Goal: Task Accomplishment & Management: Manage account settings

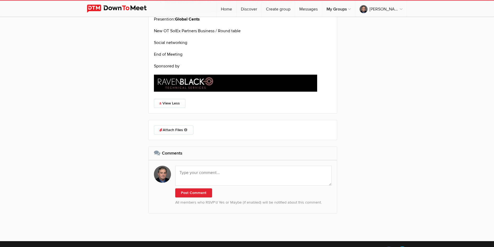
scroll to position [1014, 0]
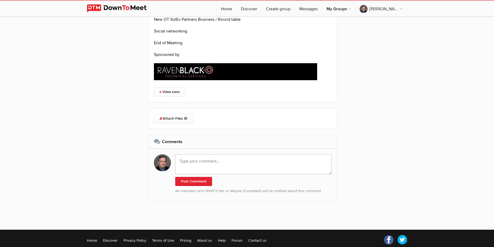
click at [198, 175] on textarea at bounding box center [253, 165] width 156 height 20
click at [224, 175] on textarea "Recording:" at bounding box center [253, 165] width 156 height 20
paste textarea "[URL][DOMAIN_NAME]"
type textarea "Recording: [URL][DOMAIN_NAME]"
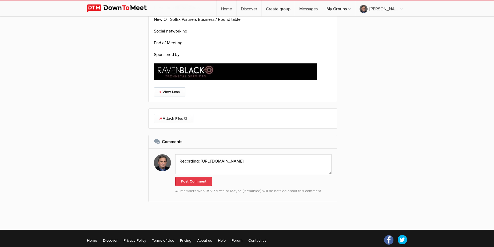
click at [203, 186] on button "Post Comment" at bounding box center [193, 181] width 37 height 9
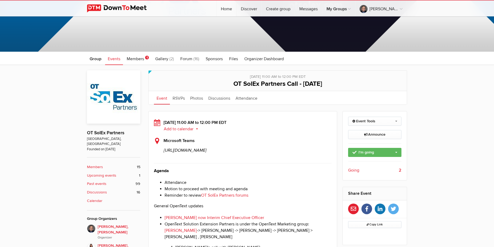
scroll to position [0, 0]
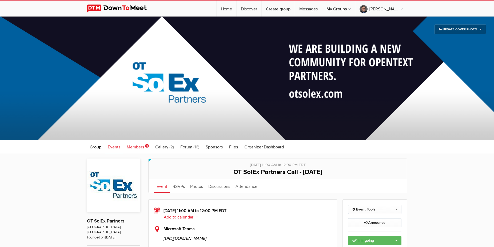
click at [131, 147] on span "Members" at bounding box center [135, 147] width 17 height 5
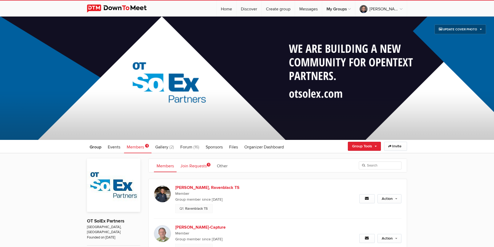
click at [199, 171] on link "Join Requests 1" at bounding box center [196, 165] width 36 height 13
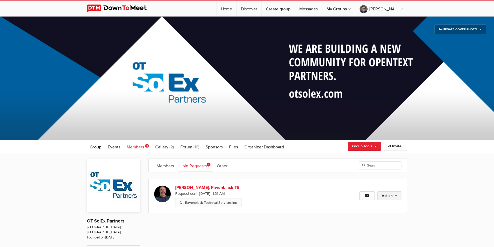
click at [375, 197] on link "Action" at bounding box center [390, 196] width 24 height 9
click at [360, 208] on link "Approve Request" at bounding box center [372, 208] width 58 height 8
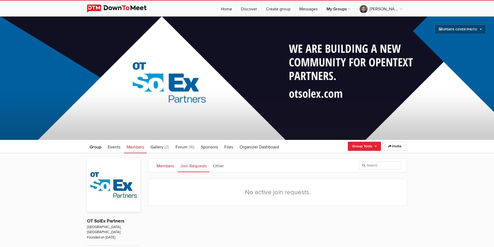
click at [163, 167] on link "Members" at bounding box center [165, 165] width 23 height 13
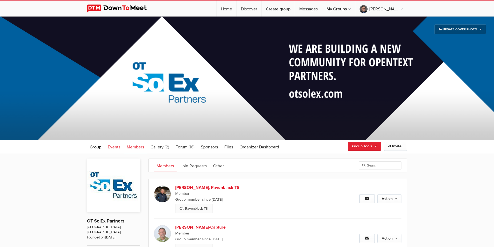
click at [112, 147] on span "Events" at bounding box center [114, 147] width 13 height 5
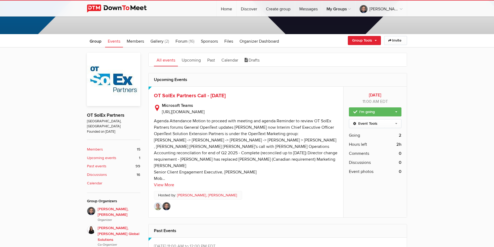
scroll to position [109, 0]
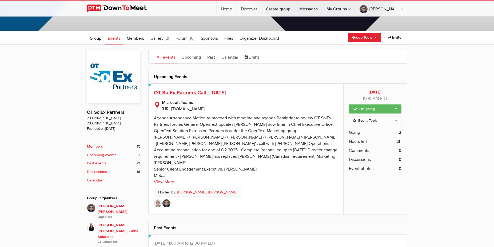
click at [186, 94] on span "OT SolEx Partners Call - [DATE]" at bounding box center [190, 93] width 72 height 6
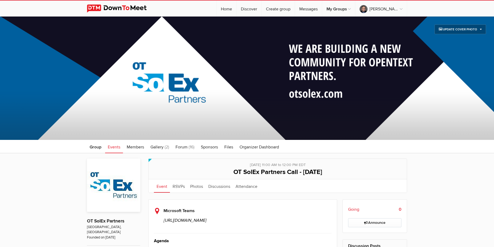
scroll to position [109, 0]
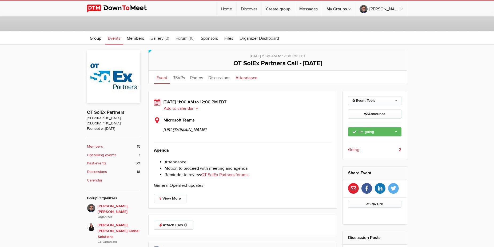
click at [244, 78] on link "Attendance" at bounding box center [246, 77] width 27 height 13
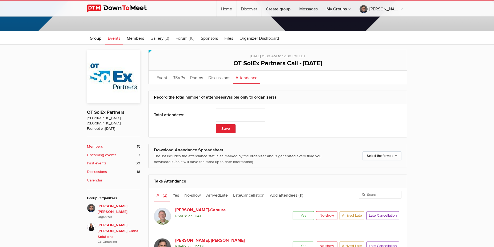
scroll to position [218, 0]
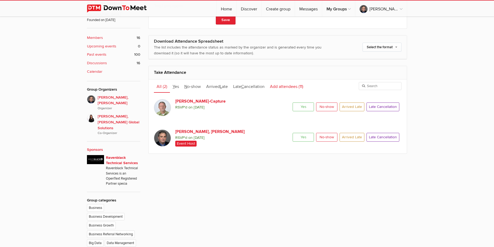
click at [288, 89] on link "Add attendees (11)" at bounding box center [287, 86] width 39 height 13
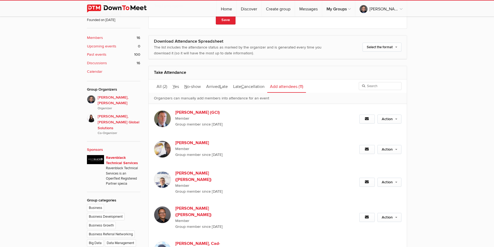
click at [375, 124] on div "Set as Going Set as Maybe Set as Not going" at bounding box center [372, 124] width 59 height 1
click at [375, 120] on link "Action" at bounding box center [390, 119] width 24 height 9
click at [375, 129] on link "Set as Going" at bounding box center [372, 131] width 58 height 8
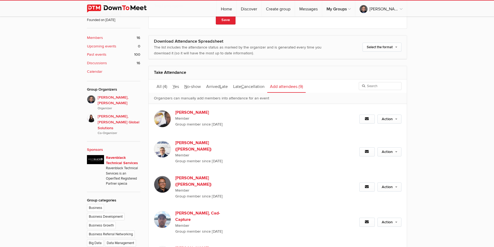
click at [375, 114] on div "Action Set as Going Set as Maybe Set as Not going" at bounding box center [365, 119] width 74 height 30
click at [375, 120] on link "Action" at bounding box center [390, 119] width 24 height 9
click at [373, 129] on link "Set as Going" at bounding box center [372, 131] width 58 height 8
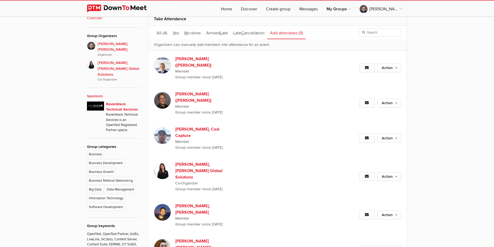
scroll to position [272, 0]
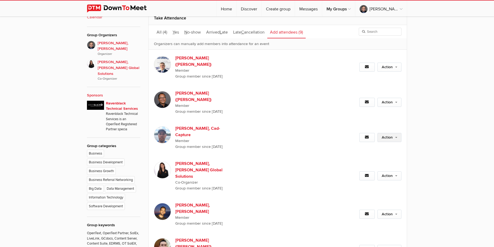
click at [375, 133] on link "Action" at bounding box center [390, 137] width 24 height 9
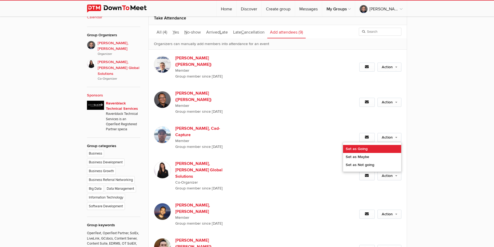
click at [363, 145] on link "Set as Going" at bounding box center [372, 149] width 58 height 8
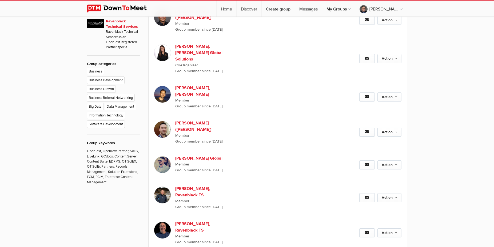
scroll to position [381, 0]
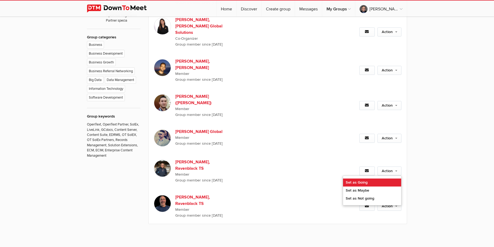
click at [371, 179] on link "Set as Going" at bounding box center [372, 183] width 58 height 8
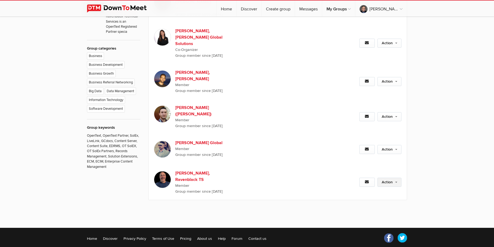
click at [375, 178] on link "Action" at bounding box center [390, 182] width 24 height 9
click at [369, 190] on link "Set as Going" at bounding box center [372, 194] width 58 height 8
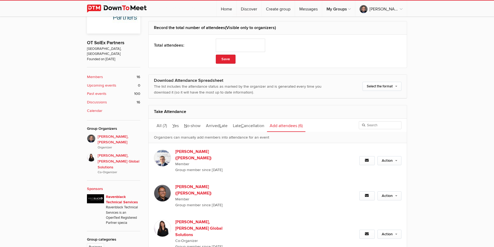
scroll to position [178, 0]
click at [164, 126] on span "(7)" at bounding box center [165, 126] width 4 height 5
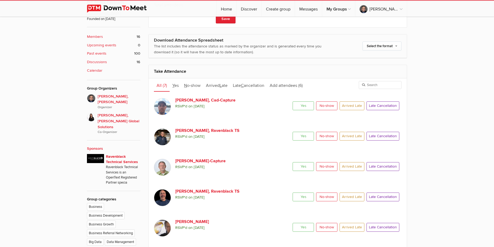
scroll to position [233, 0]
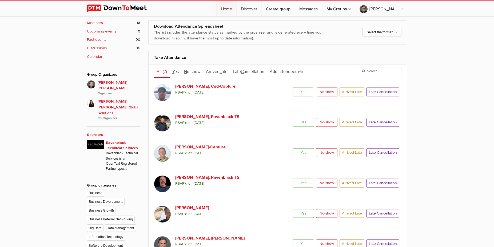
click at [304, 91] on span "Yes" at bounding box center [303, 92] width 21 height 9
click at [293, 88] on input "Yes" at bounding box center [293, 87] width 0 height 0
radio input "true"
click at [330, 123] on span "No-show" at bounding box center [326, 122] width 21 height 9
click at [316, 118] on input "No-show" at bounding box center [316, 118] width 0 height 0
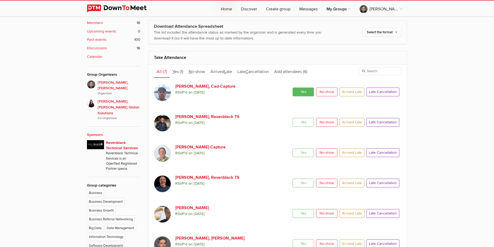
radio input "true"
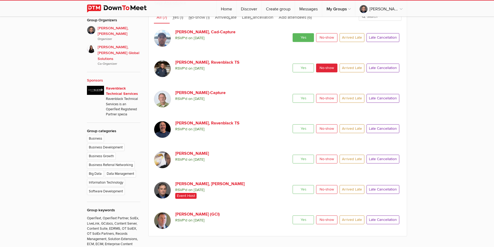
click at [299, 99] on span "Yes" at bounding box center [303, 98] width 21 height 9
click at [293, 94] on input "Yes" at bounding box center [293, 94] width 0 height 0
radio input "true"
click at [298, 129] on span "Yes" at bounding box center [303, 128] width 21 height 9
click at [293, 124] on input "Yes" at bounding box center [293, 124] width 0 height 0
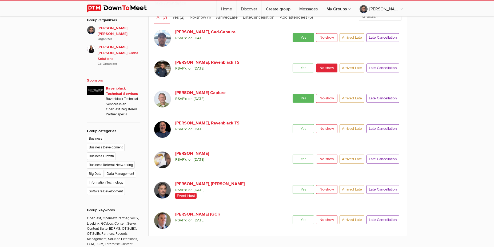
radio input "true"
click at [350, 160] on span "Arrived Late" at bounding box center [352, 159] width 25 height 9
click at [340, 155] on input "Arrived Late" at bounding box center [340, 155] width 0 height 0
radio input "true"
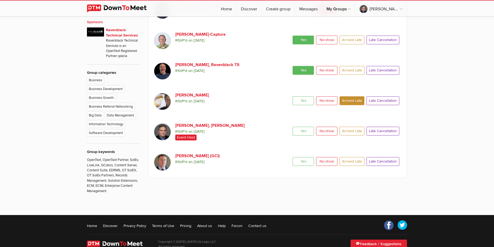
scroll to position [349, 0]
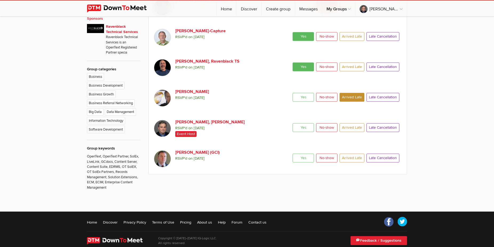
click at [301, 128] on span "Yes" at bounding box center [303, 127] width 21 height 9
click at [293, 123] on input "Yes" at bounding box center [293, 123] width 0 height 0
radio input "true"
click at [302, 158] on span "Yes" at bounding box center [303, 158] width 21 height 9
click at [293, 154] on input "Yes" at bounding box center [293, 154] width 0 height 0
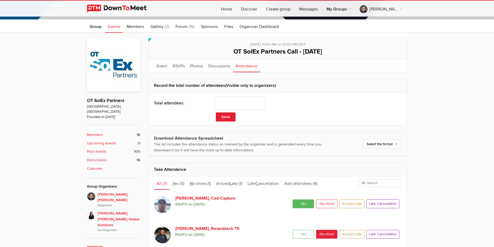
scroll to position [104, 0]
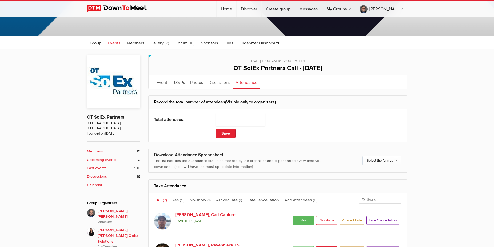
click at [250, 119] on input "number" at bounding box center [240, 119] width 49 height 13
type input "5"
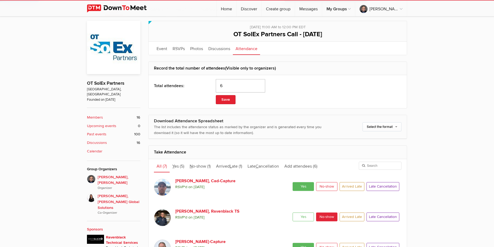
scroll to position [186, 0]
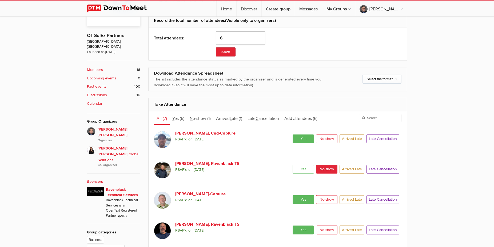
drag, startPoint x: 228, startPoint y: 36, endPoint x: 217, endPoint y: 36, distance: 11.5
click at [218, 37] on input "6" at bounding box center [240, 38] width 49 height 13
type input "7"
click at [228, 49] on button "Save" at bounding box center [226, 52] width 20 height 9
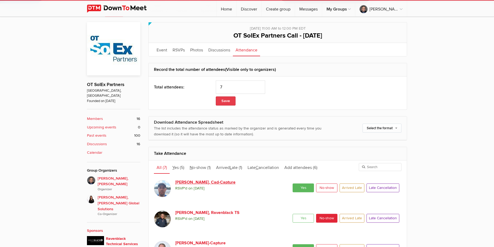
scroll to position [104, 0]
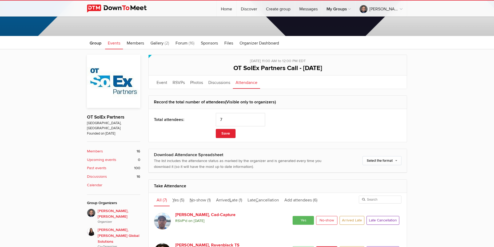
click at [117, 43] on span "Events" at bounding box center [114, 43] width 13 height 5
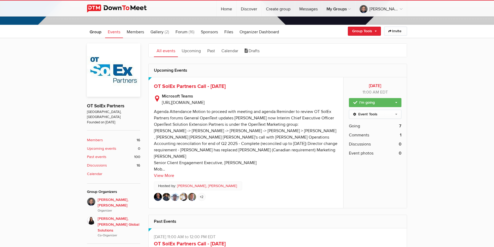
scroll to position [69, 0]
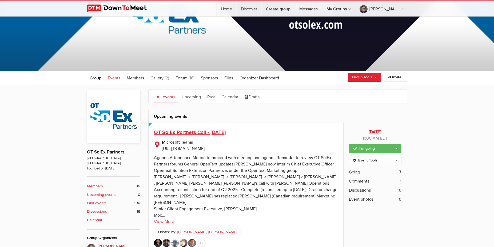
click at [199, 135] on span "OT SolEx Partners Call - [DATE]" at bounding box center [190, 132] width 72 height 6
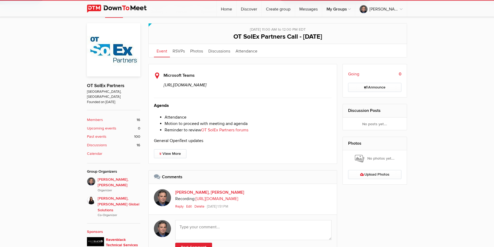
scroll to position [136, 0]
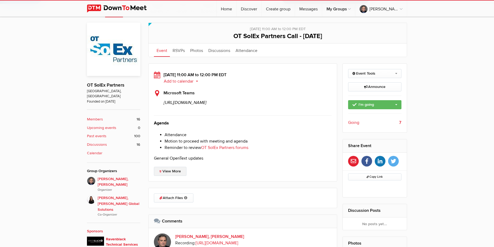
click at [169, 176] on link "View More" at bounding box center [170, 171] width 33 height 9
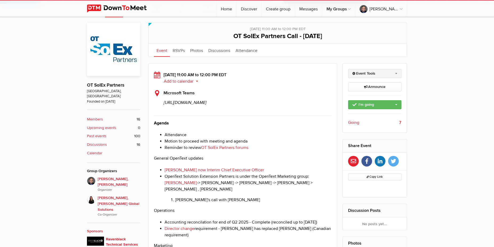
click at [376, 71] on link "Event Tools" at bounding box center [375, 73] width 54 height 9
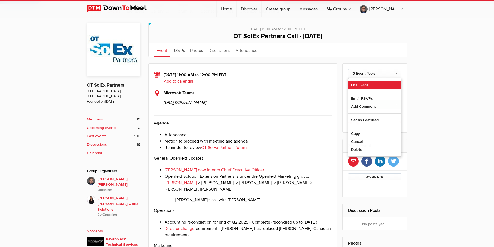
click at [362, 84] on link "Edit Event" at bounding box center [375, 85] width 53 height 8
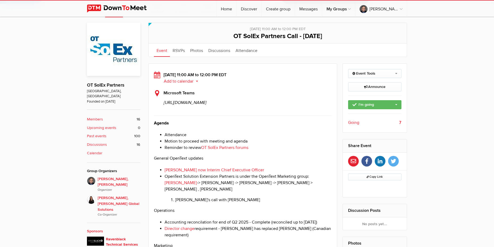
select select "11:00:00"
select select
select select "PM"
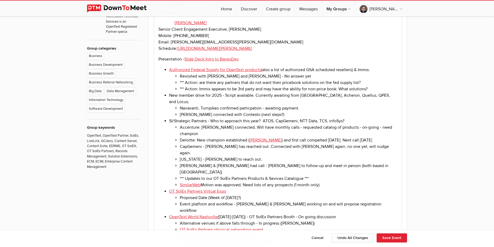
scroll to position [381, 0]
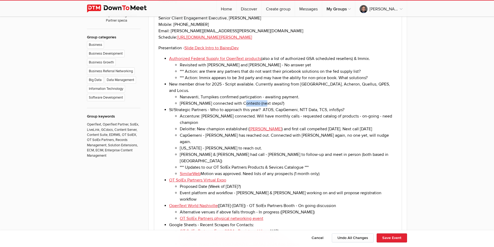
drag, startPoint x: 239, startPoint y: 100, endPoint x: 261, endPoint y: 100, distance: 21.1
click at [261, 100] on li "[PERSON_NAME] connected with Contesto (next steps?)" at bounding box center [289, 103] width 218 height 6
click at [249, 107] on li "SI/Strategic Partners - Who to approach this year? ATOS, CapGemeni, NTT Data, T…" at bounding box center [283, 142] width 229 height 70
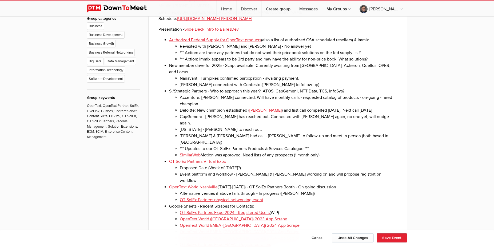
scroll to position [408, 0]
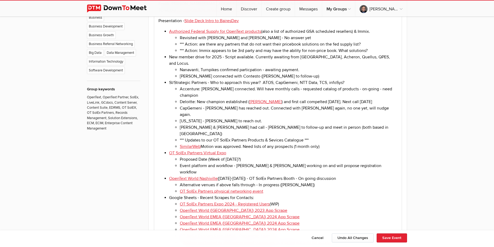
click at [282, 74] on li "Greg connected with Contesto (Greg to follow-up)" at bounding box center [289, 76] width 218 height 6
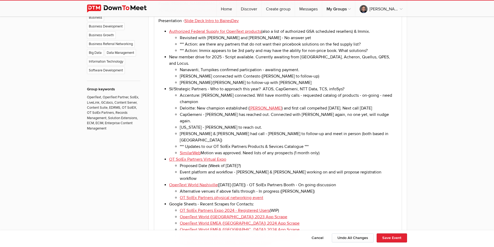
click at [226, 93] on li "Accenture: [PERSON_NAME] connected. Will have monthly calls - requested catalog…" at bounding box center [289, 98] width 218 height 13
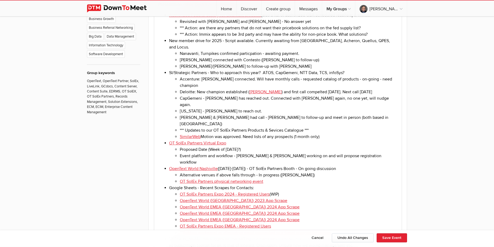
scroll to position [436, 0]
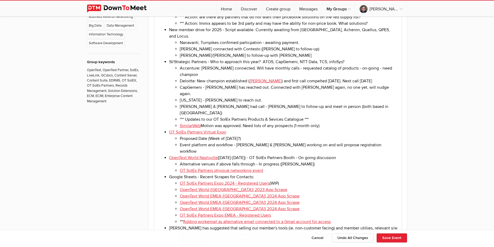
click at [344, 123] on li "SimilarWeb Motion was approved. Need lists of any prospects (1 month only)" at bounding box center [289, 126] width 218 height 6
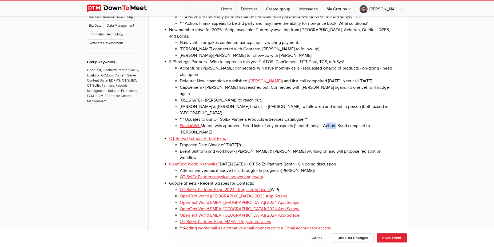
drag, startPoint x: 326, startPoint y: 107, endPoint x: 337, endPoint y: 107, distance: 10.9
click at [337, 123] on li "SimilarWeb Motion was approved. Need lists of any prospects (1 month only) - Ac…" at bounding box center [289, 129] width 218 height 13
click at [308, 123] on li "SimilarWeb Motion was approved. Need lists of any prospects (1 month only) - Ac…" at bounding box center [289, 129] width 218 height 13
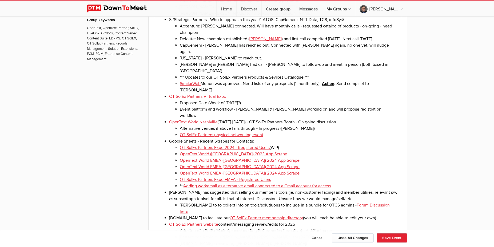
scroll to position [490, 0]
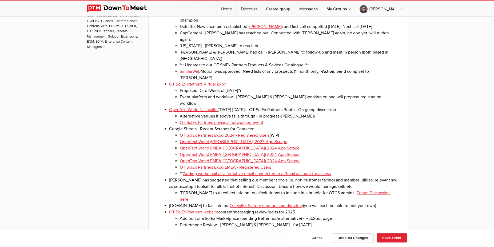
click at [228, 88] on li "Proposed Date (Week of [DATE]?)" at bounding box center [289, 91] width 218 height 6
drag, startPoint x: 229, startPoint y: 65, endPoint x: 233, endPoint y: 65, distance: 4.5
click at [233, 88] on li "Proposed Date (Week of [DATE]?)" at bounding box center [289, 91] width 218 height 6
drag, startPoint x: 227, startPoint y: 65, endPoint x: 234, endPoint y: 65, distance: 7.5
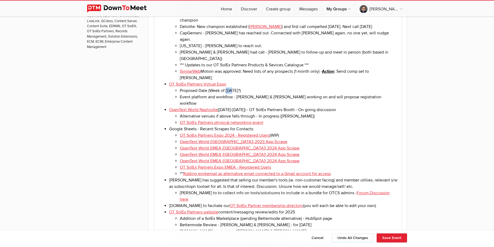
click at [234, 88] on li "Proposed Date (Week of [DATE]?)" at bounding box center [289, 91] width 218 height 6
drag, startPoint x: 226, startPoint y: 65, endPoint x: 211, endPoint y: 65, distance: 15.2
click at [211, 88] on li "Proposed Date (Week of Thurday, November 6th?)" at bounding box center [289, 91] width 218 height 6
click at [232, 107] on li "OpenText World Nashiville (Nov 17-20) - OT SolEx Partners Booth - On going disc…" at bounding box center [283, 116] width 229 height 19
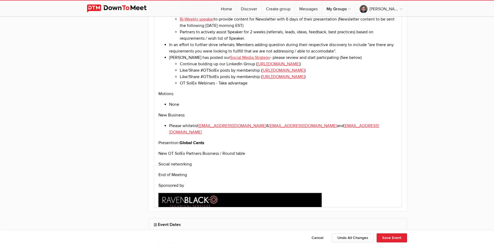
scroll to position [735, 0]
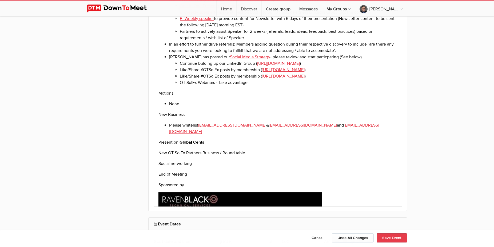
click at [392, 239] on button "Save Event" at bounding box center [392, 238] width 30 height 9
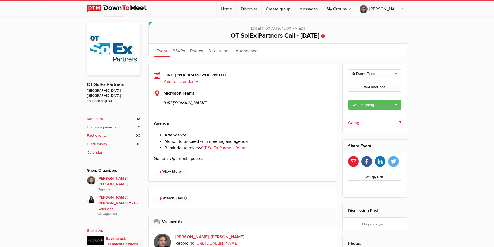
scroll to position [163, 0]
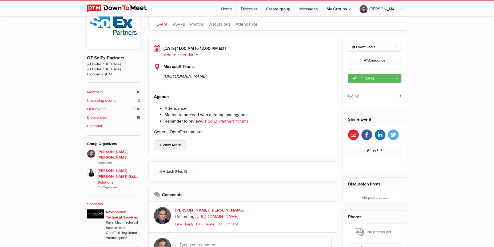
click at [176, 150] on link "View More" at bounding box center [170, 145] width 33 height 9
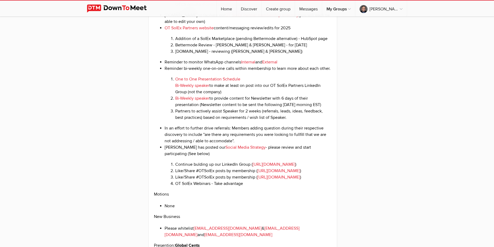
scroll to position [899, 0]
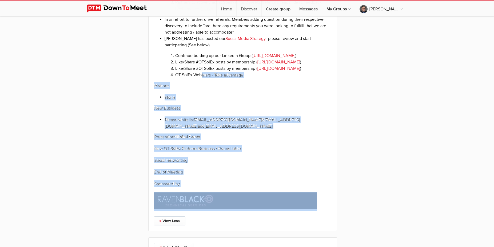
drag, startPoint x: 322, startPoint y: 238, endPoint x: 201, endPoint y: 119, distance: 169.3
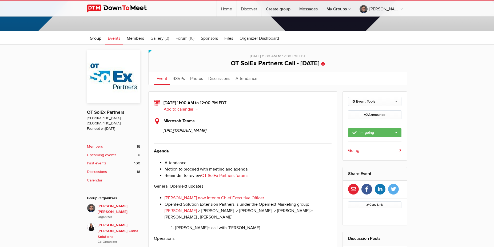
scroll to position [191, 0]
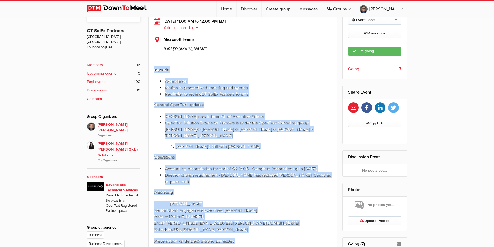
click at [155, 72] on strong "Agenda" at bounding box center [161, 69] width 15 height 5
copy div "Agenda Attendance Motion to proceed with meeting and agenda Reminder to review …"
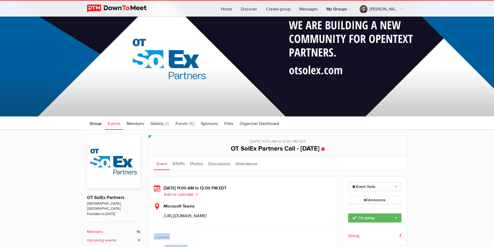
scroll to position [82, 0]
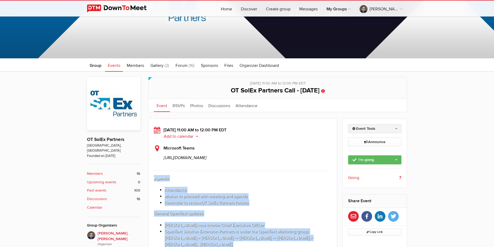
click at [387, 128] on link "Event Tools" at bounding box center [375, 128] width 54 height 9
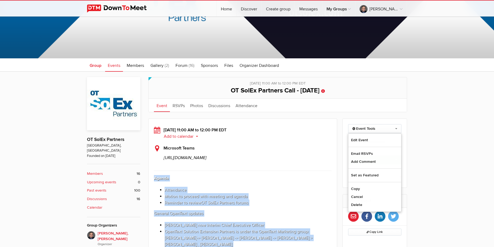
click at [101, 65] on span "Group" at bounding box center [96, 65] width 12 height 5
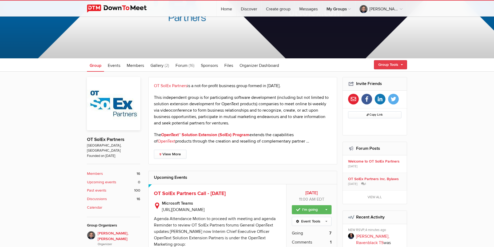
click at [392, 64] on link "Group Tools" at bounding box center [390, 64] width 33 height 9
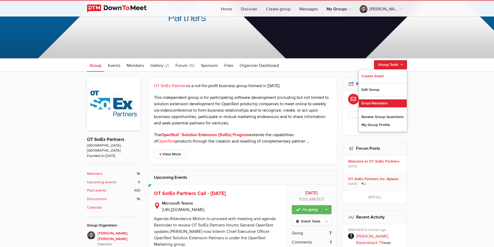
click at [377, 104] on link "Email Members" at bounding box center [383, 104] width 48 height 8
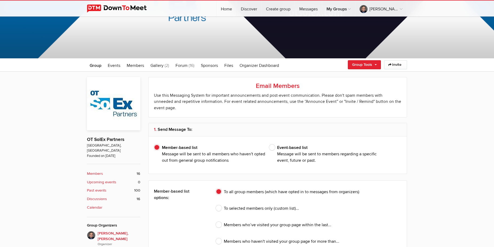
type input "[PERSON_NAME], [PERSON_NAME]"
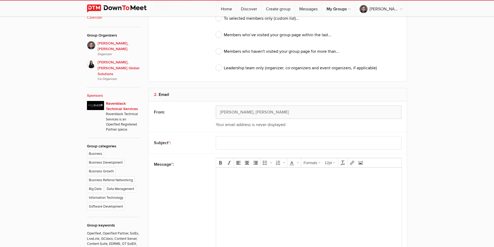
scroll to position [300, 0]
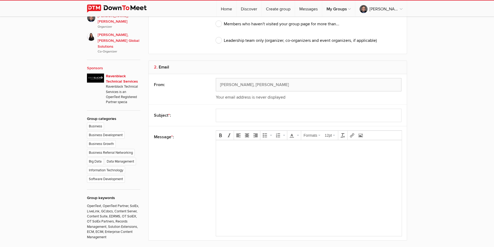
click at [234, 159] on body at bounding box center [309, 157] width 182 height 24
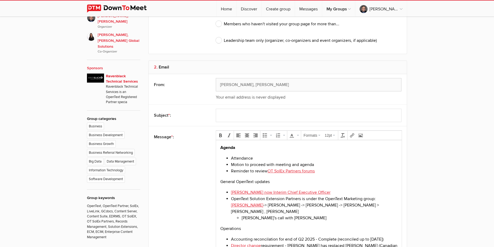
click at [239, 148] on p "Agenda" at bounding box center [309, 148] width 177 height 6
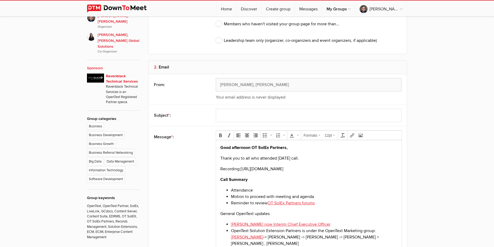
click at [303, 168] on p "Recording: https://youtu.be/8tWtpZTu1og" at bounding box center [309, 169] width 177 height 6
click at [240, 112] on input "text" at bounding box center [309, 115] width 186 height 13
type input "OT SolEx Partners Call Summary for Aug 12th, 2025"
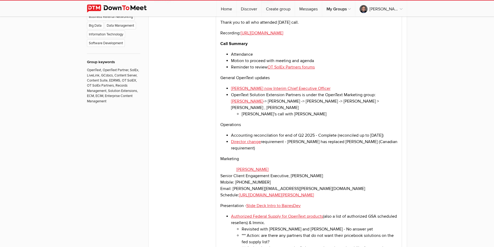
scroll to position [490, 0]
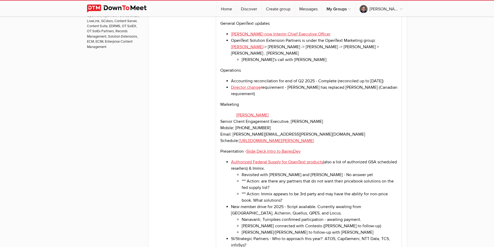
click at [293, 62] on li "[PERSON_NAME]'s call with [PERSON_NAME]" at bounding box center [320, 60] width 156 height 6
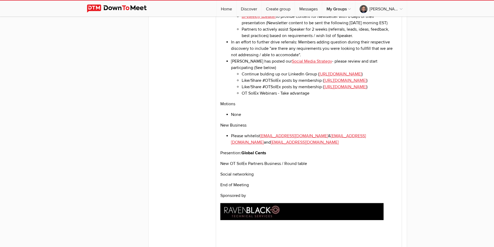
scroll to position [1141, 0]
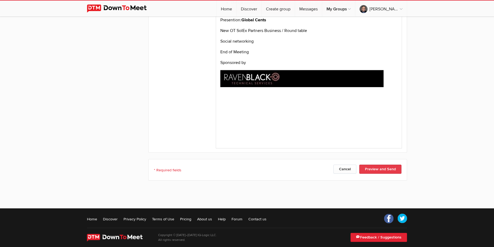
click at [382, 165] on button "Preview and Send" at bounding box center [381, 169] width 42 height 9
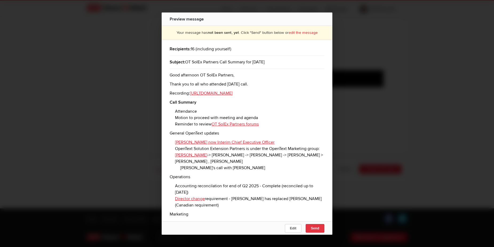
click at [314, 231] on button "Send" at bounding box center [315, 229] width 19 height 9
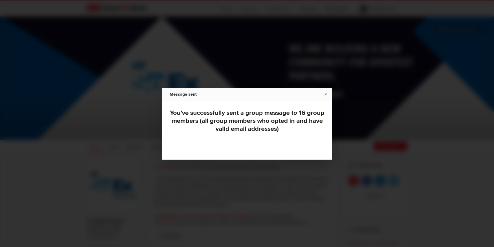
click at [325, 95] on link "×" at bounding box center [325, 94] width 13 height 13
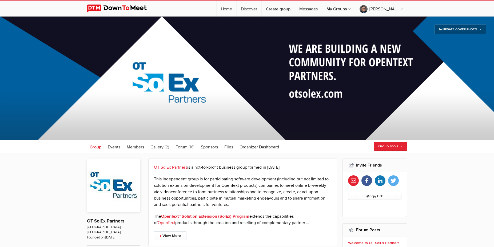
scroll to position [82, 0]
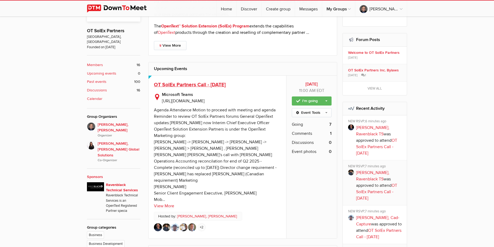
click at [171, 86] on span "OT SolEx Partners Call - [DATE]" at bounding box center [190, 85] width 72 height 6
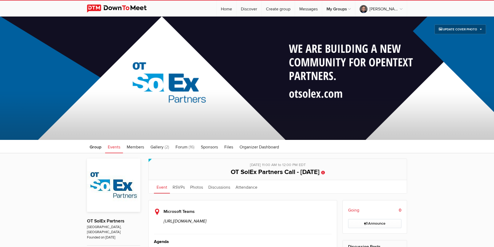
scroll to position [163, 0]
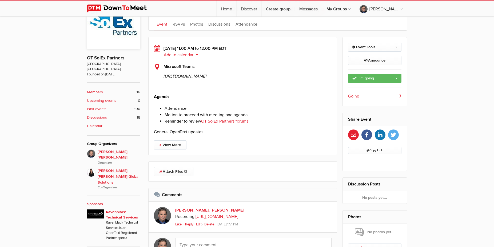
click at [172, 155] on div "Tuesday, Aug 12, 2025, 11:00 AM to 12:00 PM EDT Add to calendar Outlook Apple /…" at bounding box center [242, 96] width 189 height 118
click at [172, 150] on link "View More" at bounding box center [170, 145] width 33 height 9
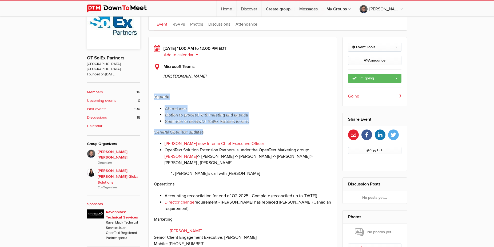
drag, startPoint x: 154, startPoint y: 123, endPoint x: 215, endPoint y: 160, distance: 71.5
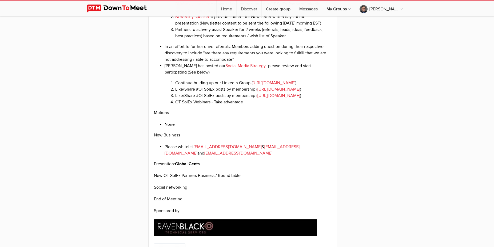
scroll to position [980, 0]
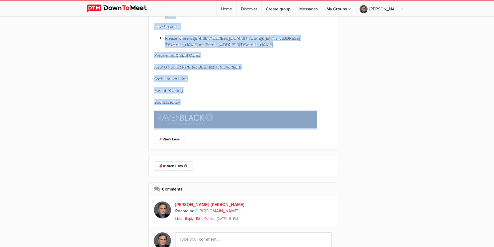
click at [322, 130] on p at bounding box center [243, 120] width 178 height 19
copy div "Agenda Attendance Motion to proceed with meeting and agenda Reminder to review …"
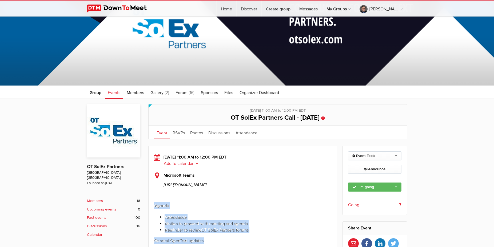
scroll to position [0, 0]
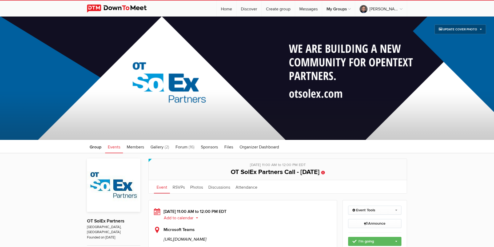
click at [114, 147] on span "Events" at bounding box center [114, 147] width 13 height 5
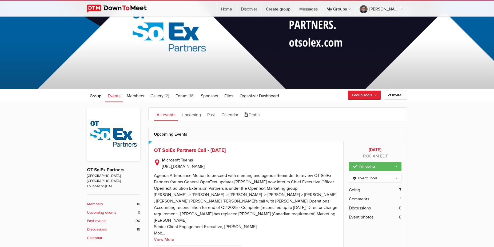
scroll to position [82, 0]
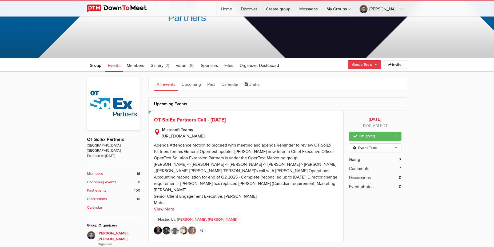
click at [378, 68] on link "Group Tools" at bounding box center [364, 64] width 33 height 9
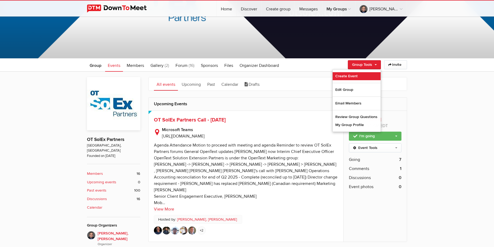
click at [348, 77] on link "Create Event" at bounding box center [357, 76] width 48 height 8
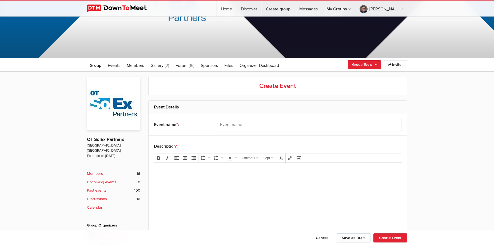
click at [219, 177] on body at bounding box center [277, 179] width 243 height 24
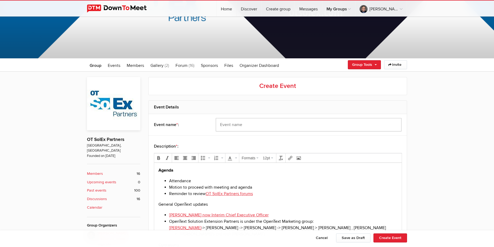
click at [249, 127] on input "text" at bounding box center [309, 124] width 186 height 13
drag, startPoint x: 274, startPoint y: 124, endPoint x: 278, endPoint y: 125, distance: 3.5
click at [278, 125] on input "OT SolEx Partners Call - [DATE]" at bounding box center [309, 124] width 186 height 13
type input "OT SolEx Partners Call - Aug 26th"
click at [323, 187] on li "Motion to proceed with meeting and agenda" at bounding box center [283, 187] width 229 height 6
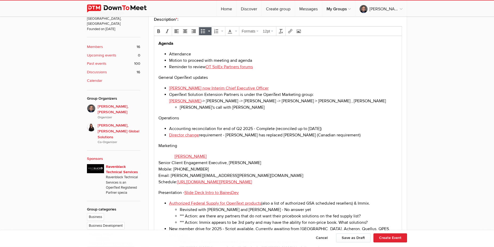
scroll to position [218, 0]
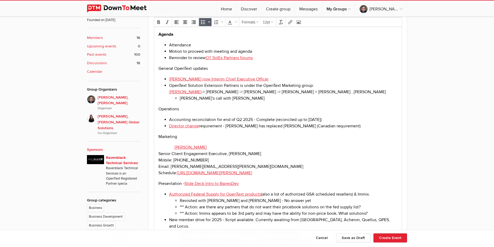
click at [225, 100] on li "[PERSON_NAME]'s call with [PERSON_NAME]" at bounding box center [289, 98] width 218 height 6
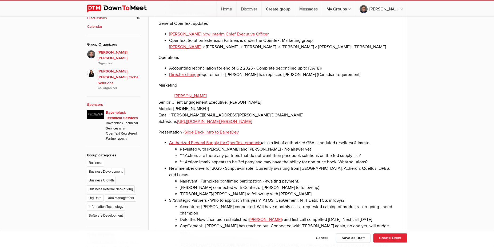
scroll to position [272, 0]
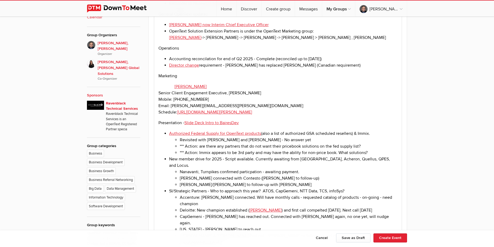
click at [326, 69] on li "Director change requirement - Darren has replaced David (Canadian requirement)" at bounding box center [283, 65] width 229 height 6
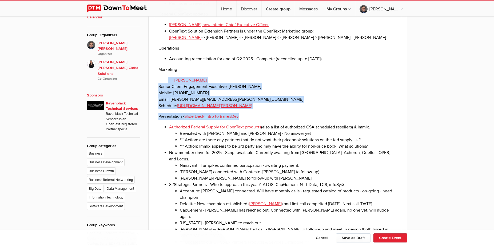
drag, startPoint x: 265, startPoint y: 119, endPoint x: 168, endPoint y: 83, distance: 103.5
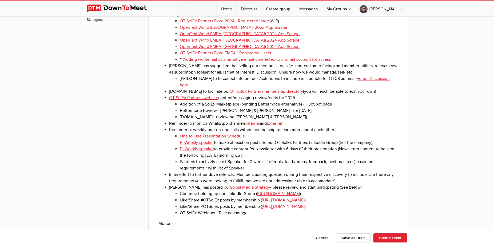
scroll to position [599, 0]
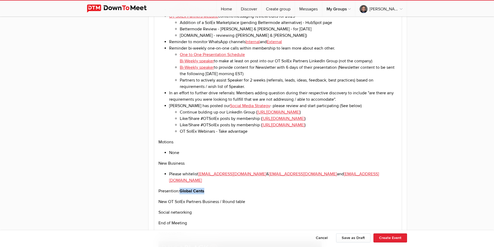
drag, startPoint x: 181, startPoint y: 153, endPoint x: 209, endPoint y: 155, distance: 27.8
click at [209, 188] on p "Presention: Global Cents" at bounding box center [278, 191] width 239 height 6
click at [180, 188] on p "Presention: Nanavanti Consulting" at bounding box center [278, 191] width 239 height 6
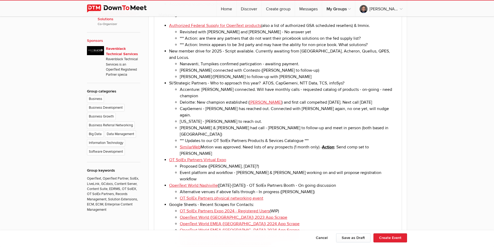
scroll to position [327, 0]
click at [219, 164] on li "Proposed Date (Thurday, November 6th?)" at bounding box center [289, 167] width 218 height 6
drag, startPoint x: 201, startPoint y: 62, endPoint x: 180, endPoint y: 61, distance: 21.4
click at [180, 61] on li "Nanavanti, Turnpikes confirmed particpation - awaiting payment." at bounding box center [289, 64] width 218 height 6
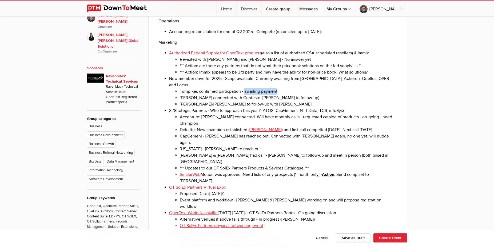
drag, startPoint x: 245, startPoint y: 87, endPoint x: 277, endPoint y: 86, distance: 32.3
click at [277, 88] on li "Turnpikes confirmed particpation - awaiting payment." at bounding box center [289, 91] width 218 height 6
click at [225, 103] on li "Tom/Sean to follow-up with Alitek" at bounding box center [289, 104] width 218 height 6
click at [245, 88] on li "Turnpikes confirmed particpation?." at bounding box center [289, 91] width 218 height 6
drag, startPoint x: 200, startPoint y: 88, endPoint x: 243, endPoint y: 86, distance: 42.5
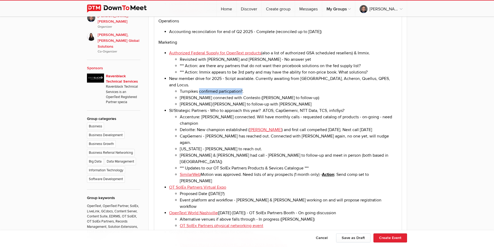
click at [243, 88] on li "Turnpikes confirmed particpation?." at bounding box center [289, 91] width 218 height 6
click at [278, 95] on li "Greg connected with Contesto (Greg to follow-up)" at bounding box center [289, 98] width 218 height 6
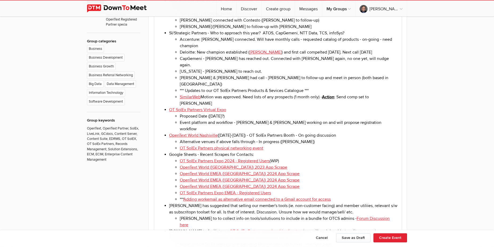
scroll to position [381, 0]
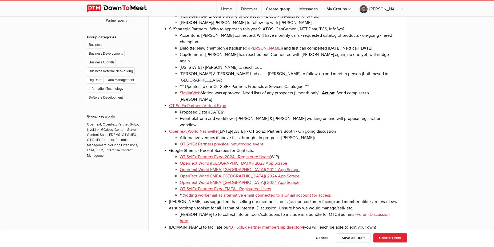
click at [335, 128] on li "OpenText World Nashiville (Nov 17-20) - OT SolEx Partners Booth - On going disc…" at bounding box center [283, 137] width 229 height 19
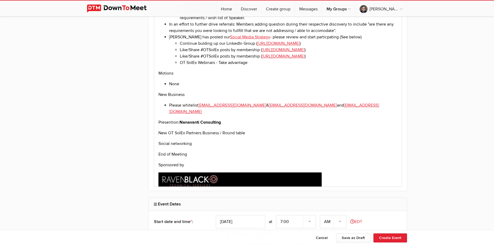
scroll to position [844, 0]
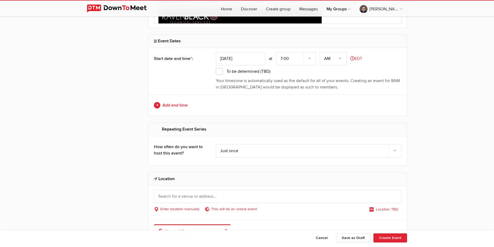
click at [243, 54] on input "Aug 13, 2025" at bounding box center [240, 58] width 49 height 13
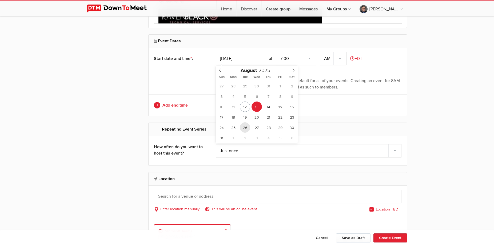
type input "Aug 26, 2025"
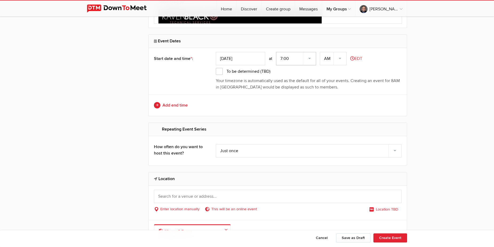
click at [276, 52] on select "7:00 7:15 7:30 7:45 8:00 8:15 8:30 8:45 9:00 9:15 9:30 9:45 10:00 10:15 10:30 1…" at bounding box center [296, 58] width 40 height 13
select select "11:00:00"
click option "11:00" at bounding box center [0, 0] width 0 height 0
click at [178, 104] on link "Add end time" at bounding box center [278, 105] width 248 height 6
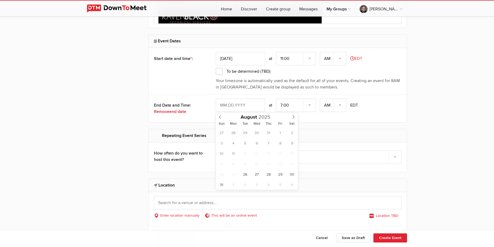
click at [241, 110] on input "text" at bounding box center [240, 105] width 49 height 13
type input "Aug 26, 2025"
click at [276, 99] on select "7:00 7:15 7:30 7:45 8:00 8:15 8:30 8:45 9:00 9:15 9:30 9:45 10:00 10:15 10:30 1…" at bounding box center [296, 105] width 40 height 13
select select "0:00:00"
click option "12:00" at bounding box center [0, 0] width 0 height 0
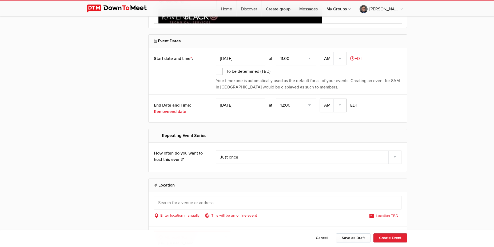
click at [320, 99] on select "AM PM" at bounding box center [333, 105] width 27 height 13
select select "PM"
click option "PM" at bounding box center [0, 0] width 0 height 0
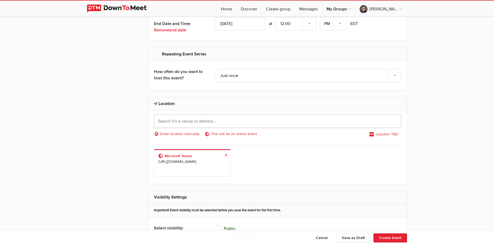
drag, startPoint x: 181, startPoint y: 124, endPoint x: 105, endPoint y: 121, distance: 75.3
click at [154, 121] on input "text" at bounding box center [278, 121] width 248 height 13
click at [175, 156] on b "Microsoft Teams" at bounding box center [192, 156] width 68 height 6
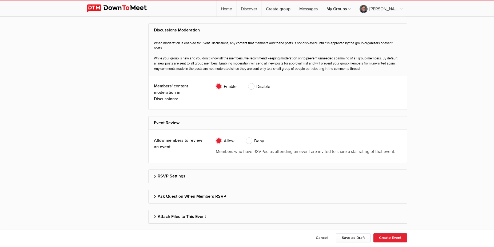
scroll to position [1297, 0]
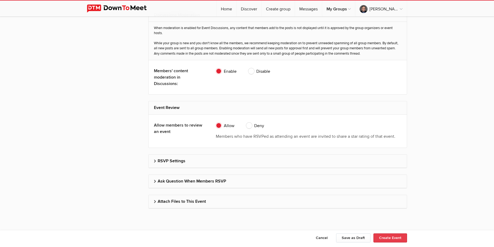
click at [388, 242] on button "Create Event" at bounding box center [391, 238] width 34 height 9
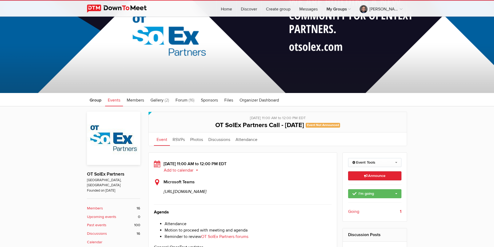
scroll to position [109, 0]
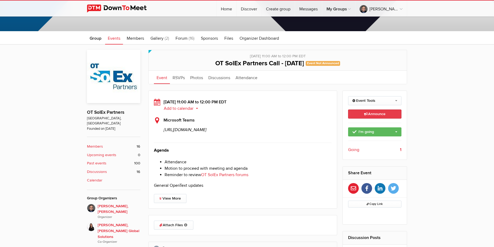
click at [376, 111] on link "Announce This announcement goes out to all group members. Additionally, three e…" at bounding box center [375, 114] width 54 height 9
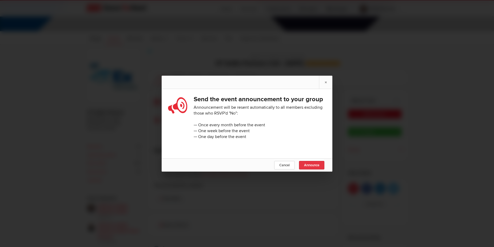
click at [320, 168] on link "Announce" at bounding box center [311, 165] width 25 height 9
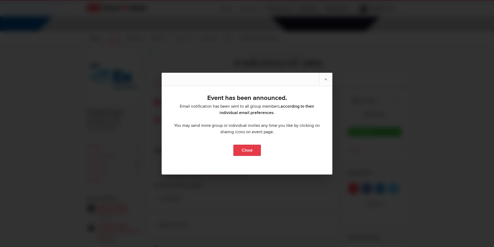
click at [243, 151] on link "Close" at bounding box center [247, 150] width 27 height 11
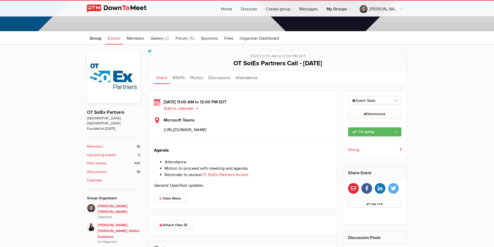
click at [112, 37] on span "Events" at bounding box center [114, 38] width 13 height 5
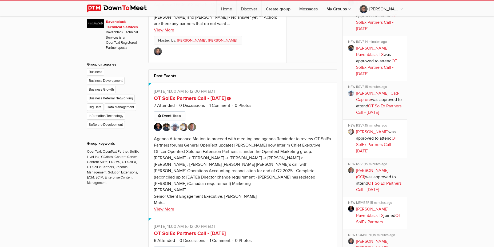
scroll to position [490, 0]
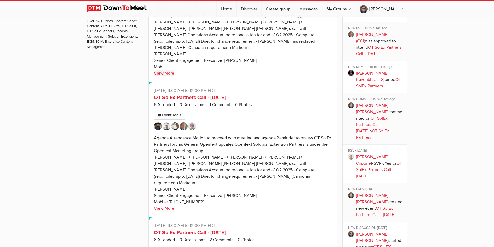
click at [165, 77] on link "View More" at bounding box center [164, 73] width 20 height 6
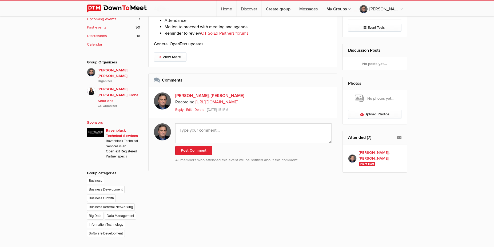
scroll to position [257, 0]
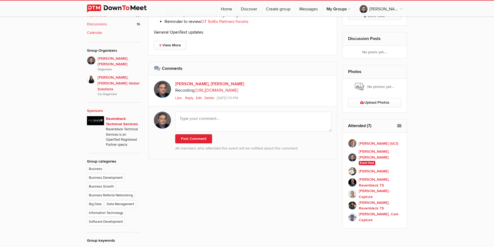
click at [219, 93] on link "[URL][DOMAIN_NAME]" at bounding box center [217, 90] width 43 height 5
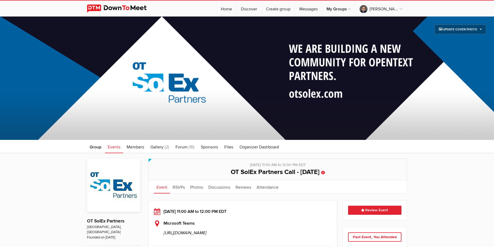
scroll to position [257, 0]
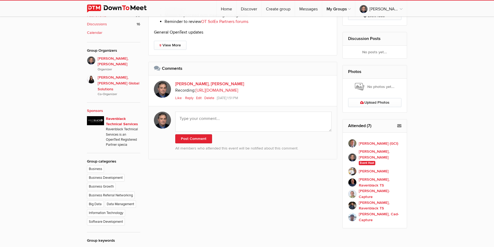
click at [37, 35] on div "Limited visibility event Event is listed, but non-members won't see details of …" at bounding box center [247, 98] width 494 height 402
